Goal: Find contact information: Find specific page/section

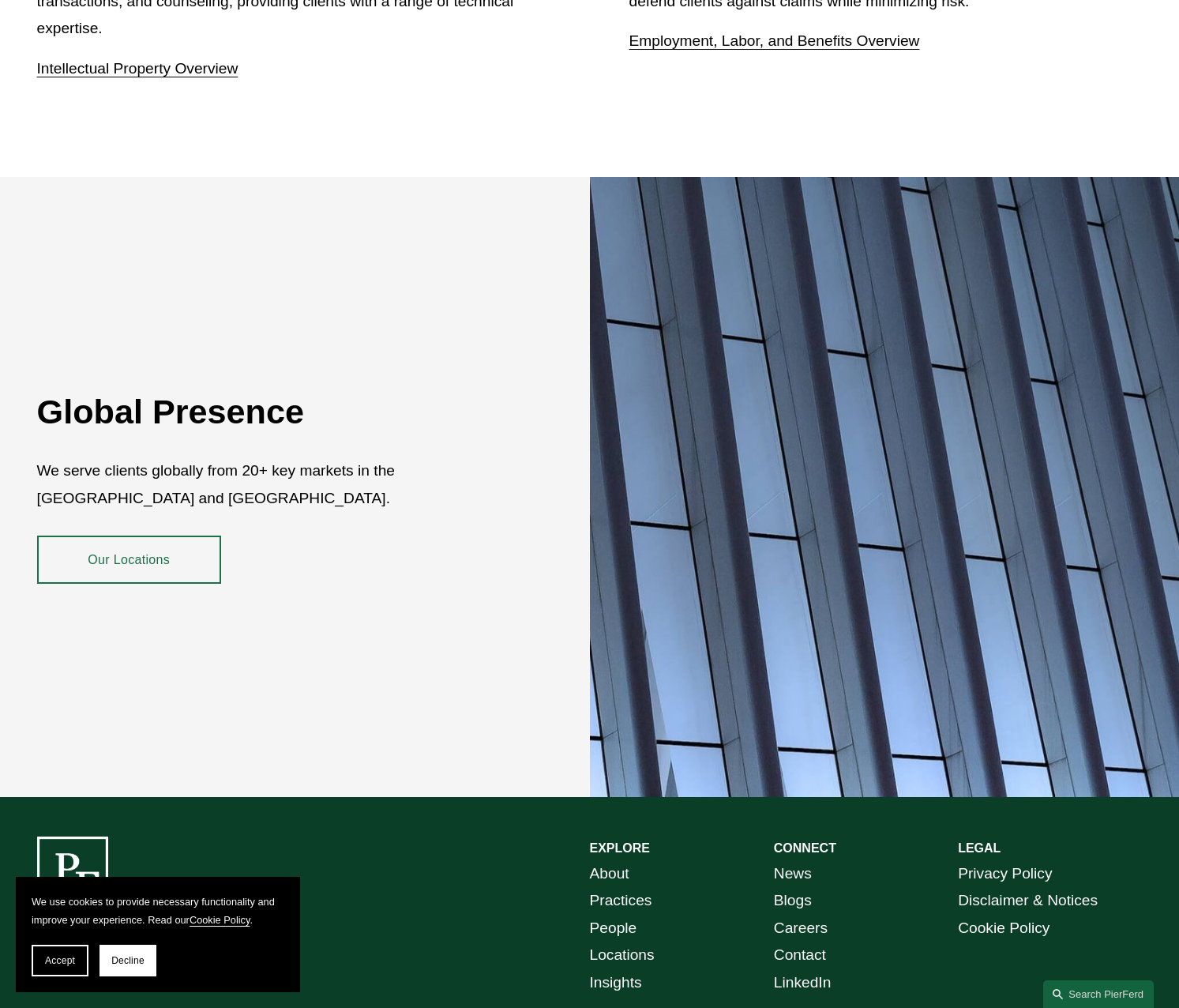
scroll to position [2793, 0]
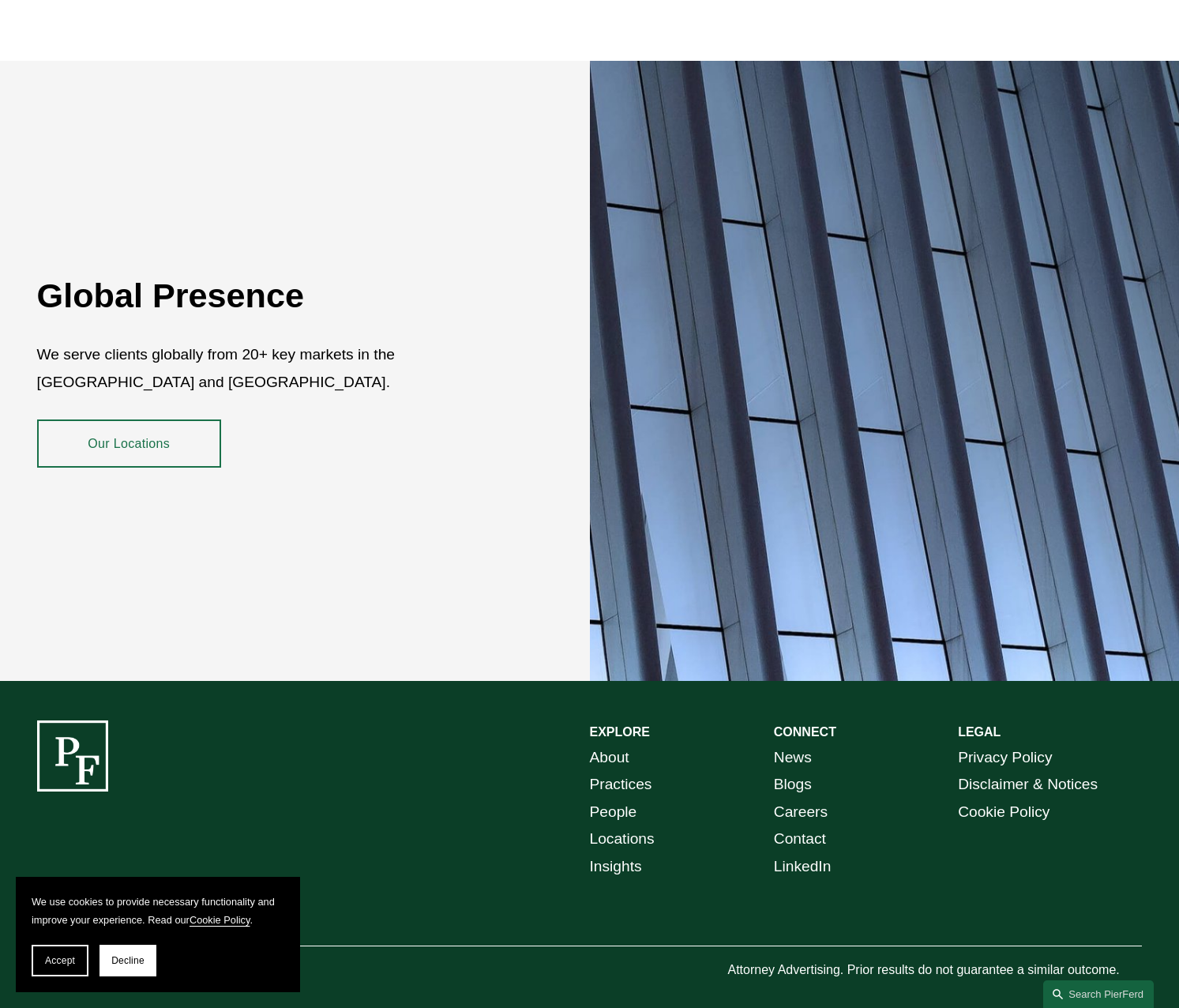
click at [56, 941] on section "We use cookies to provide necessary functionality and improve your experience. …" at bounding box center [158, 934] width 284 height 115
click at [58, 952] on button "Accept" at bounding box center [59, 960] width 56 height 31
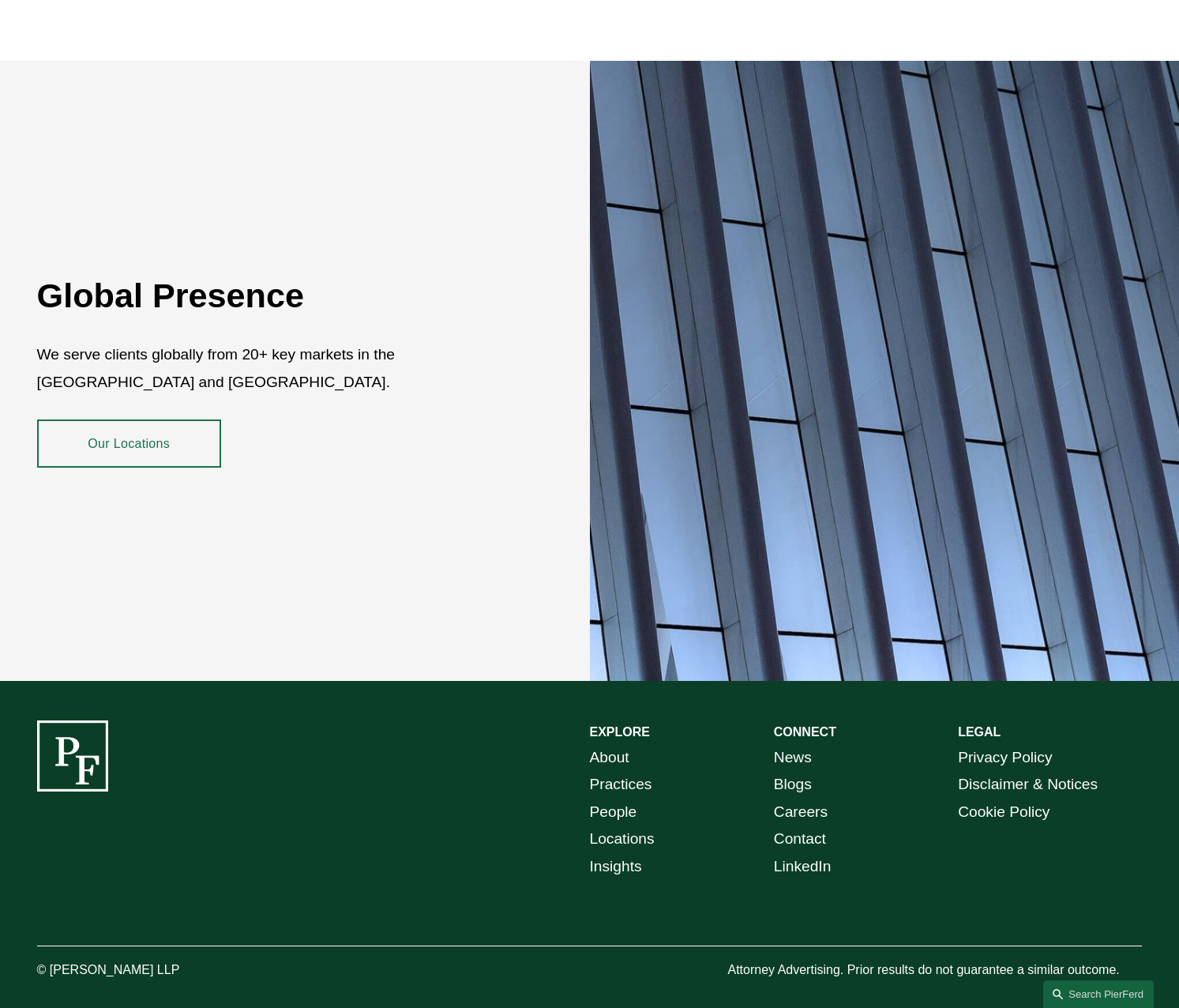
click at [786, 826] on link "Contact" at bounding box center [801, 839] width 52 height 28
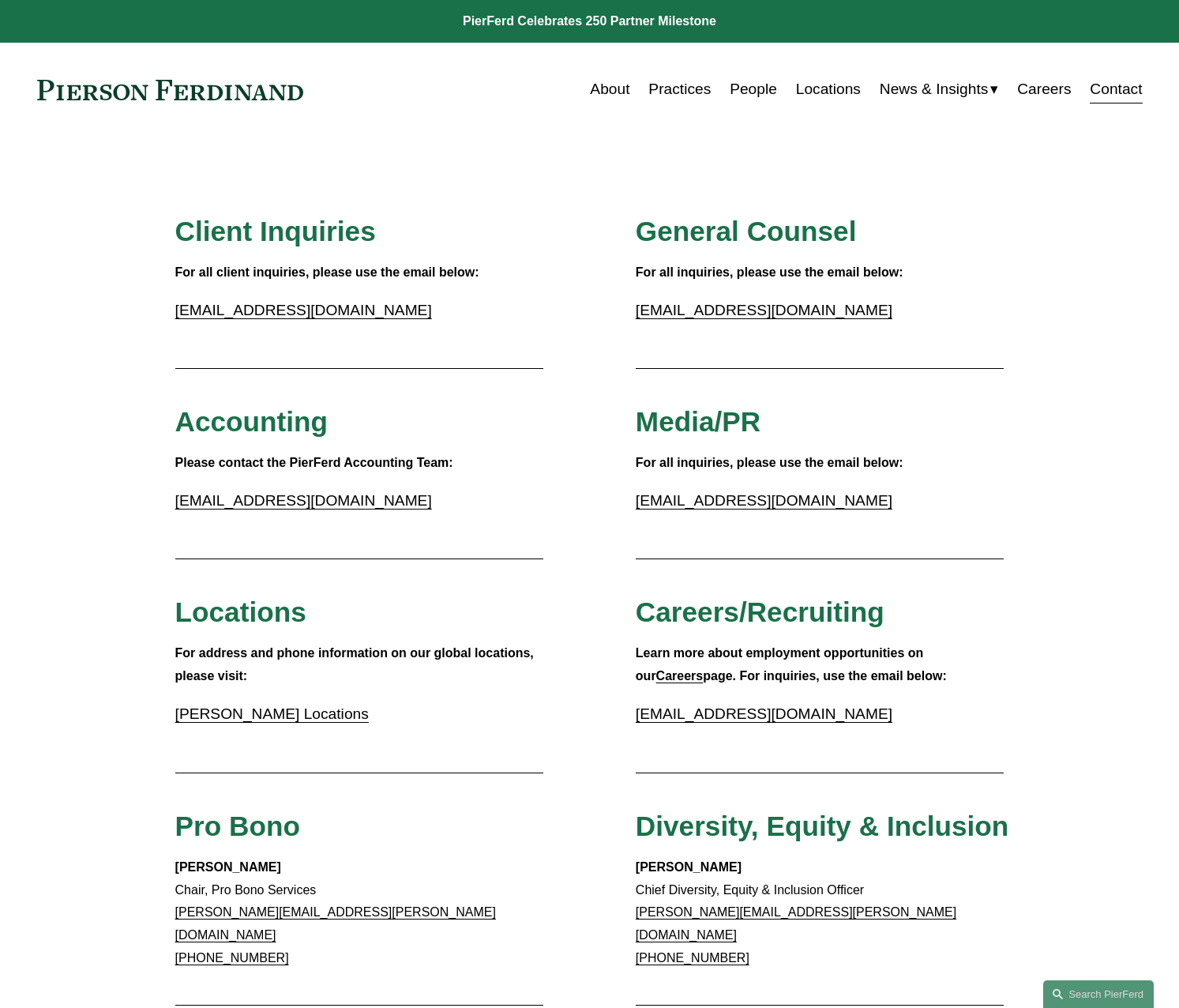
click at [278, 715] on link "[PERSON_NAME] Locations" at bounding box center [272, 714] width 194 height 17
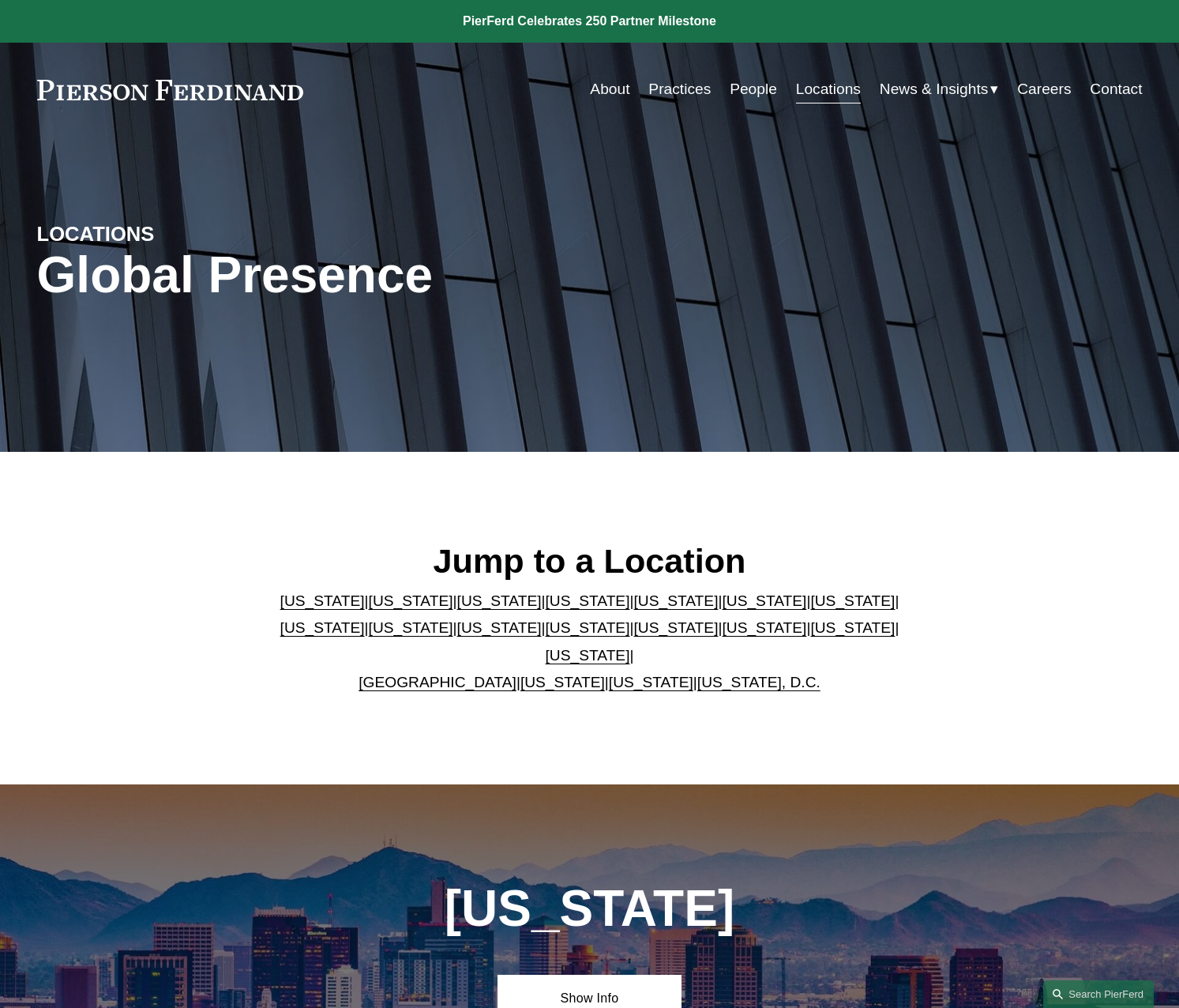
click at [450, 674] on link "[GEOGRAPHIC_DATA]" at bounding box center [437, 683] width 158 height 17
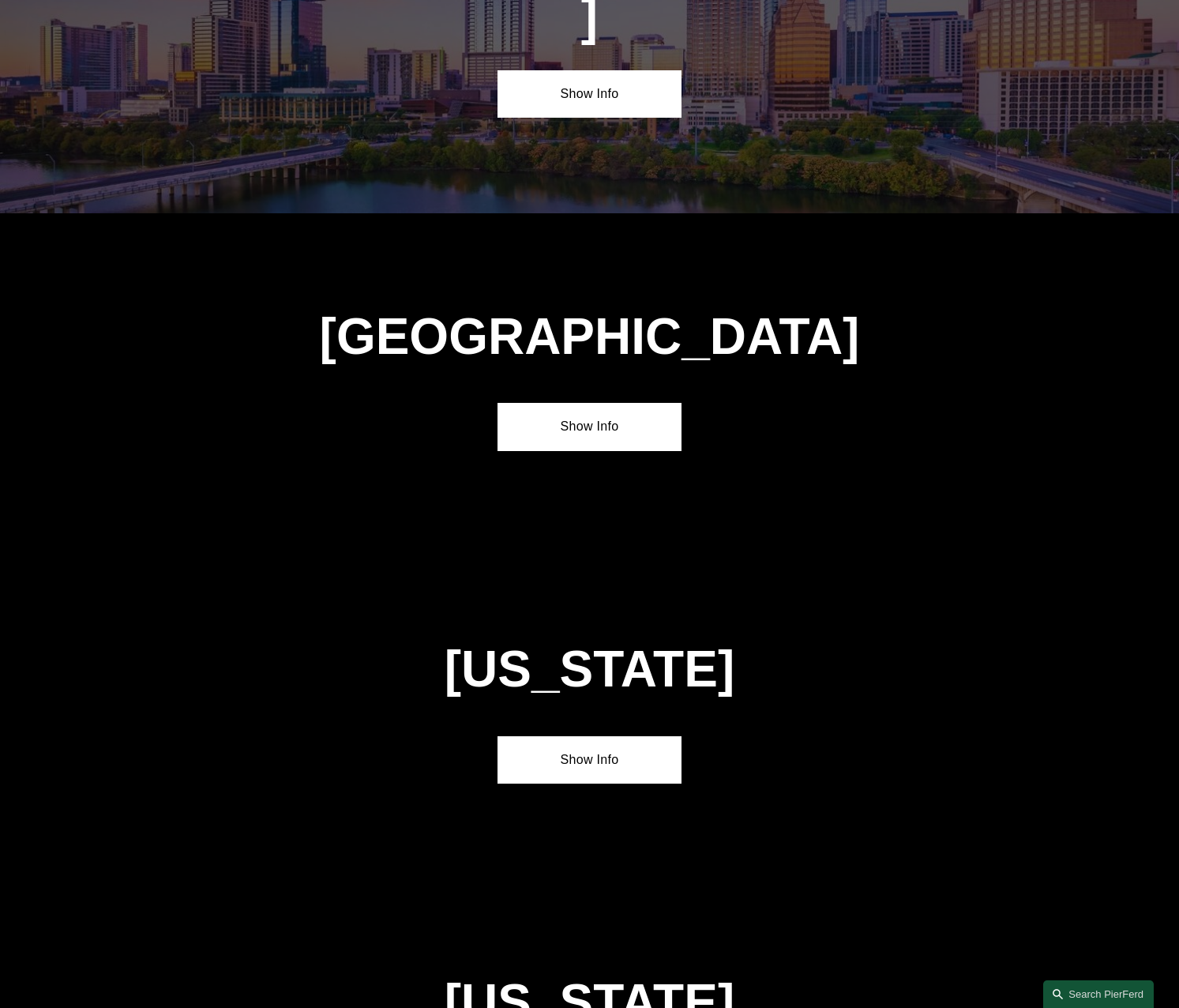
scroll to position [5778, 0]
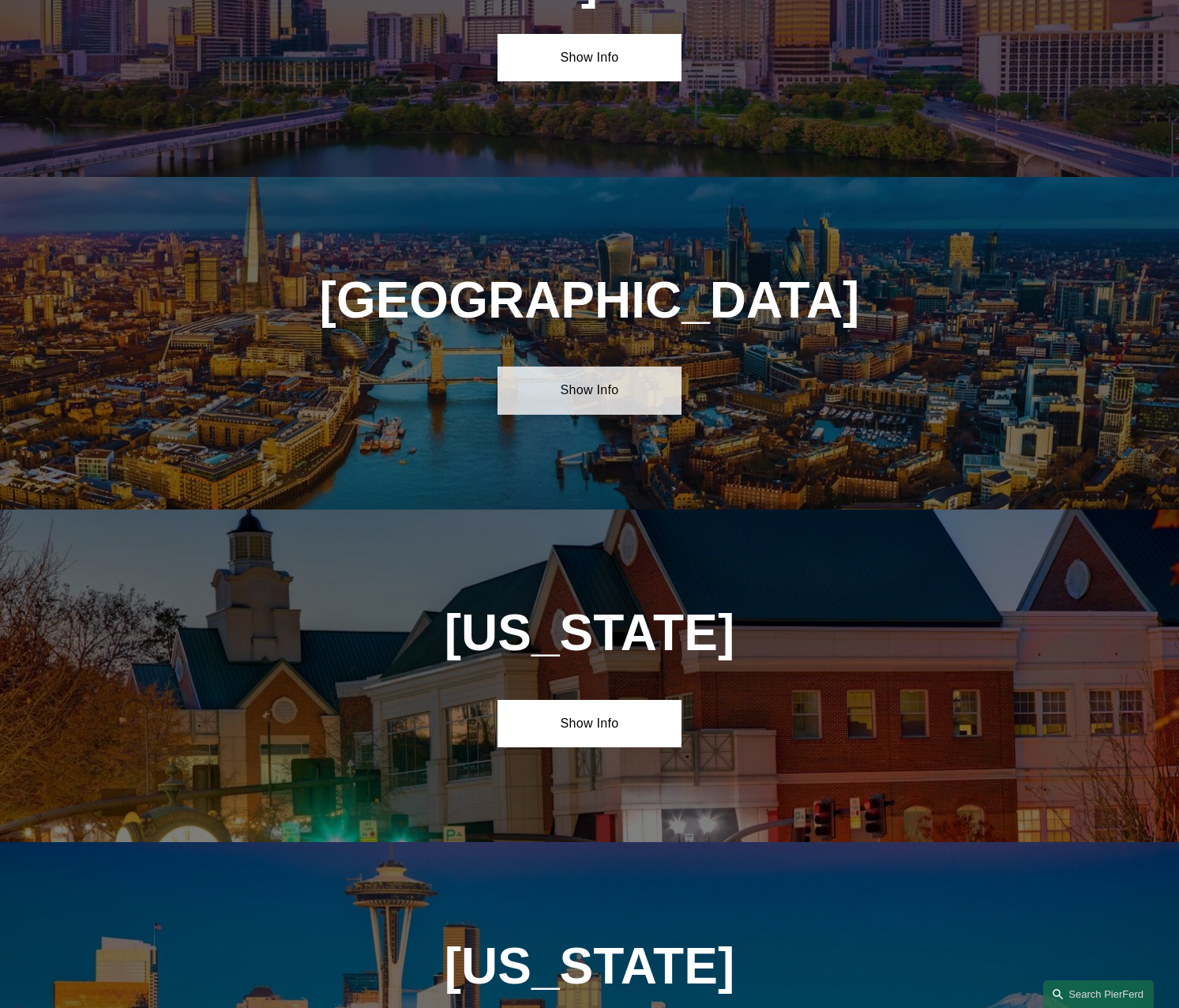
click at [607, 367] on link "Show Info" at bounding box center [590, 390] width 184 height 47
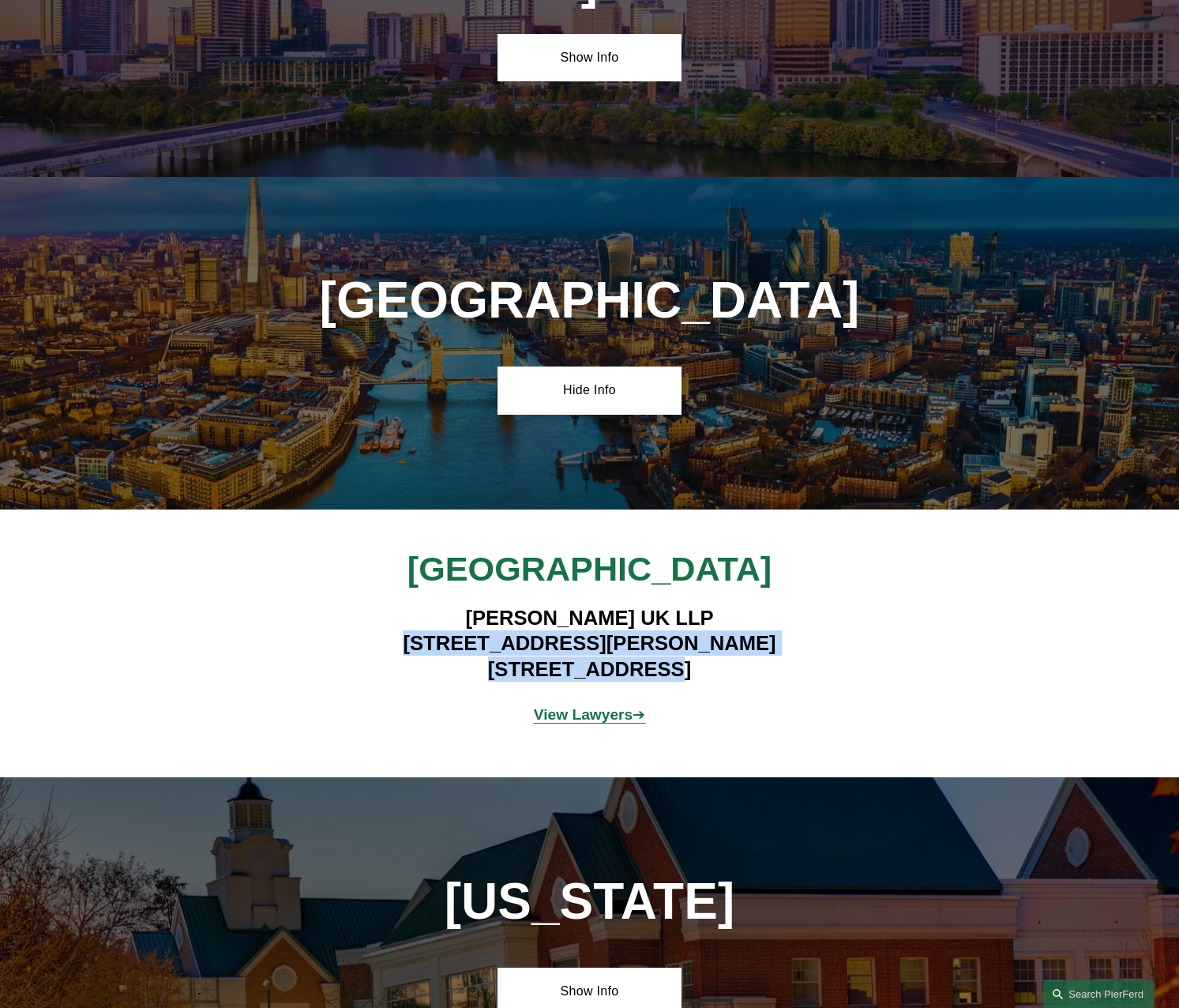
drag, startPoint x: 493, startPoint y: 465, endPoint x: 702, endPoint y: 487, distance: 210.2
click at [702, 605] on h4 "[PERSON_NAME] UK LLP [STREET_ADDRESS][PERSON_NAME]" at bounding box center [589, 643] width 460 height 77
copy h4 "[STREET_ADDRESS][PERSON_NAME]"
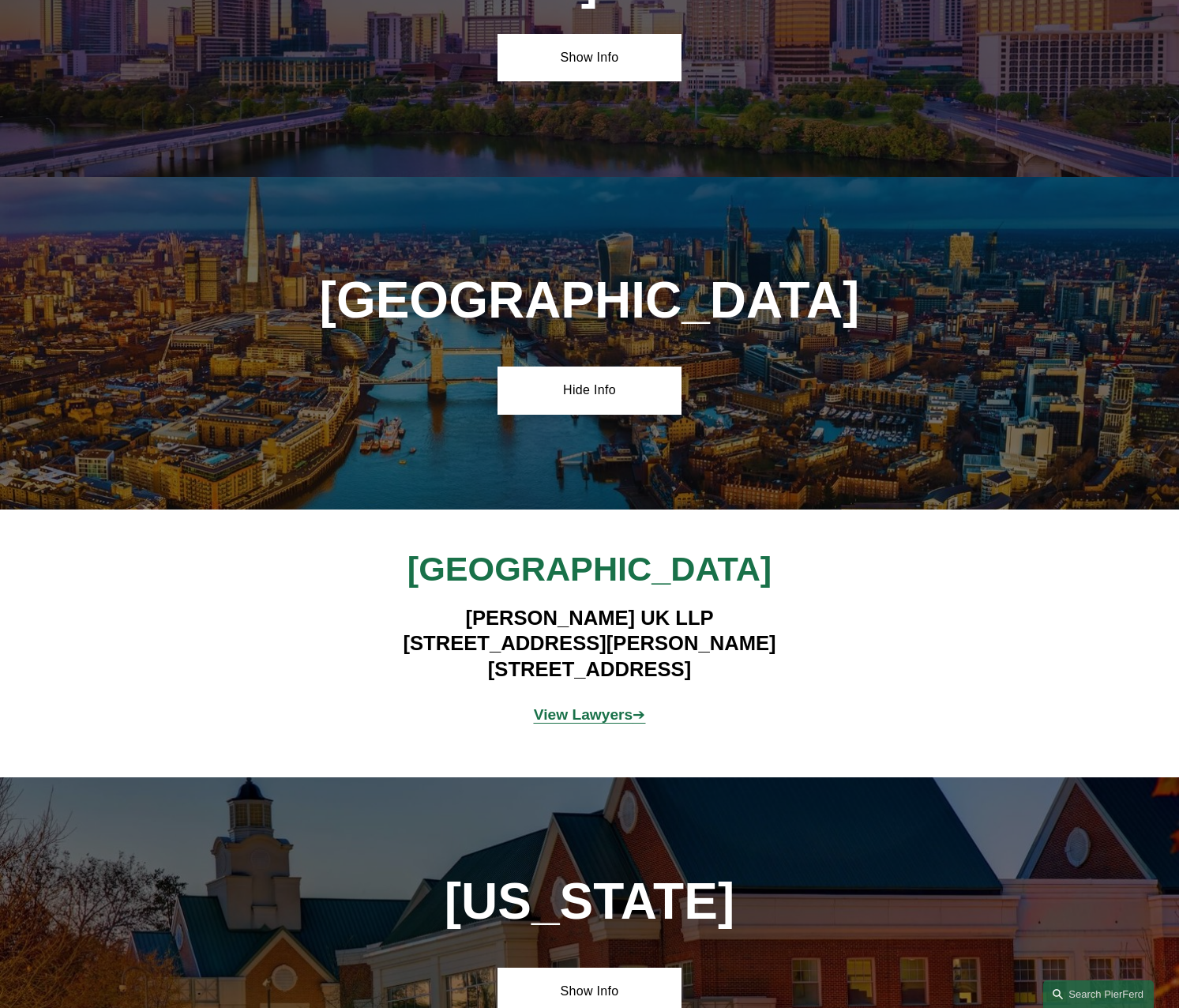
click at [608, 701] on p "View Lawyers ➔" at bounding box center [590, 715] width 369 height 28
click at [567, 706] on strong "View Lawyers" at bounding box center [584, 715] width 99 height 17
